Goal: Task Accomplishment & Management: Manage account settings

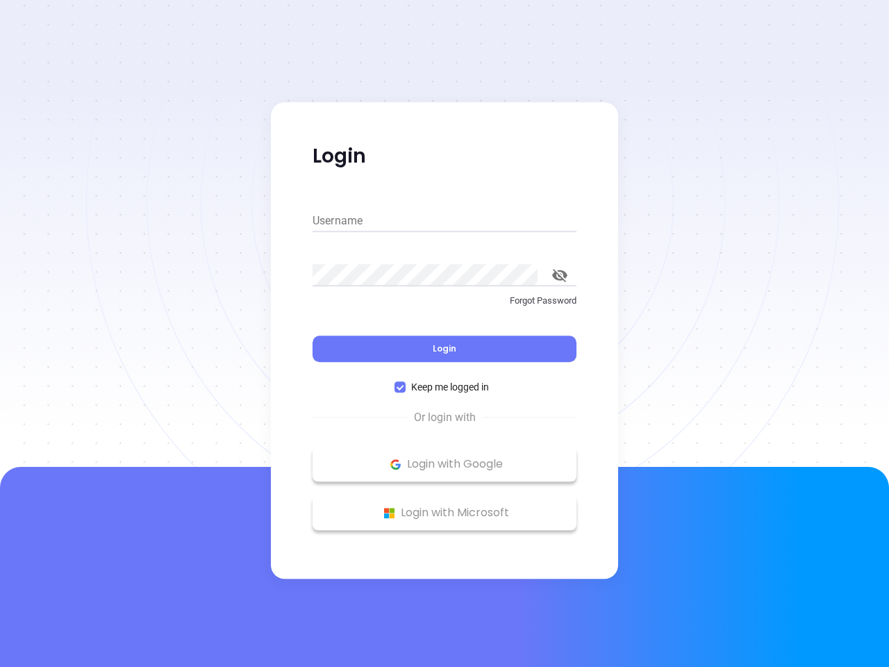
click at [444, 333] on div "Login" at bounding box center [445, 340] width 264 height 43
click at [444, 221] on input "Username" at bounding box center [445, 221] width 264 height 22
click at [560, 275] on icon "toggle password visibility" at bounding box center [559, 275] width 15 height 13
click at [444, 349] on span "Login" at bounding box center [445, 348] width 24 height 12
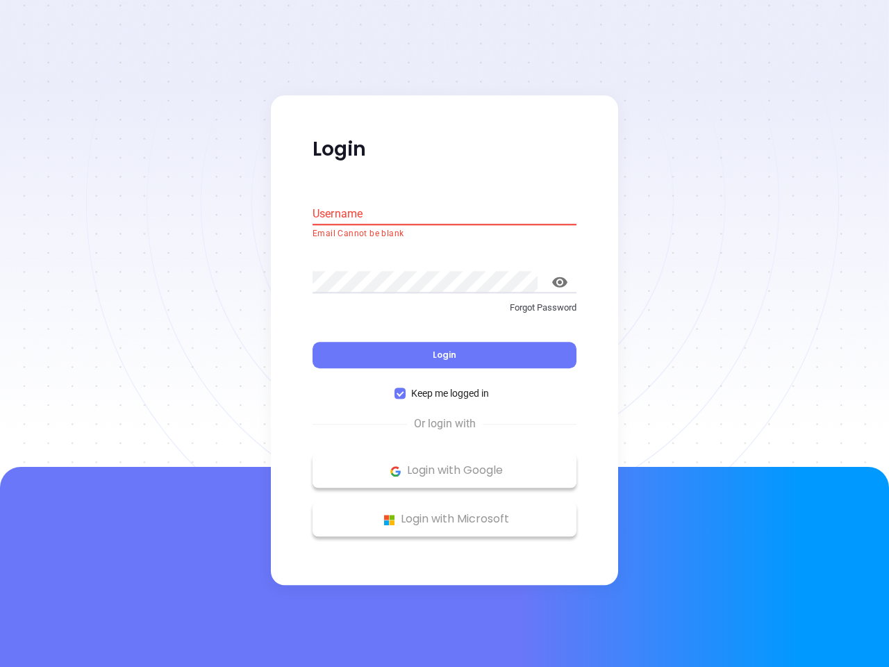
click at [444, 387] on span "Keep me logged in" at bounding box center [450, 393] width 89 height 15
click at [406, 388] on input "Keep me logged in" at bounding box center [399, 393] width 11 height 11
checkbox input "false"
click at [444, 464] on p "Login with Google" at bounding box center [444, 470] width 250 height 21
click at [444, 513] on p "Login with Microsoft" at bounding box center [444, 519] width 250 height 21
